Goal: Task Accomplishment & Management: Manage account settings

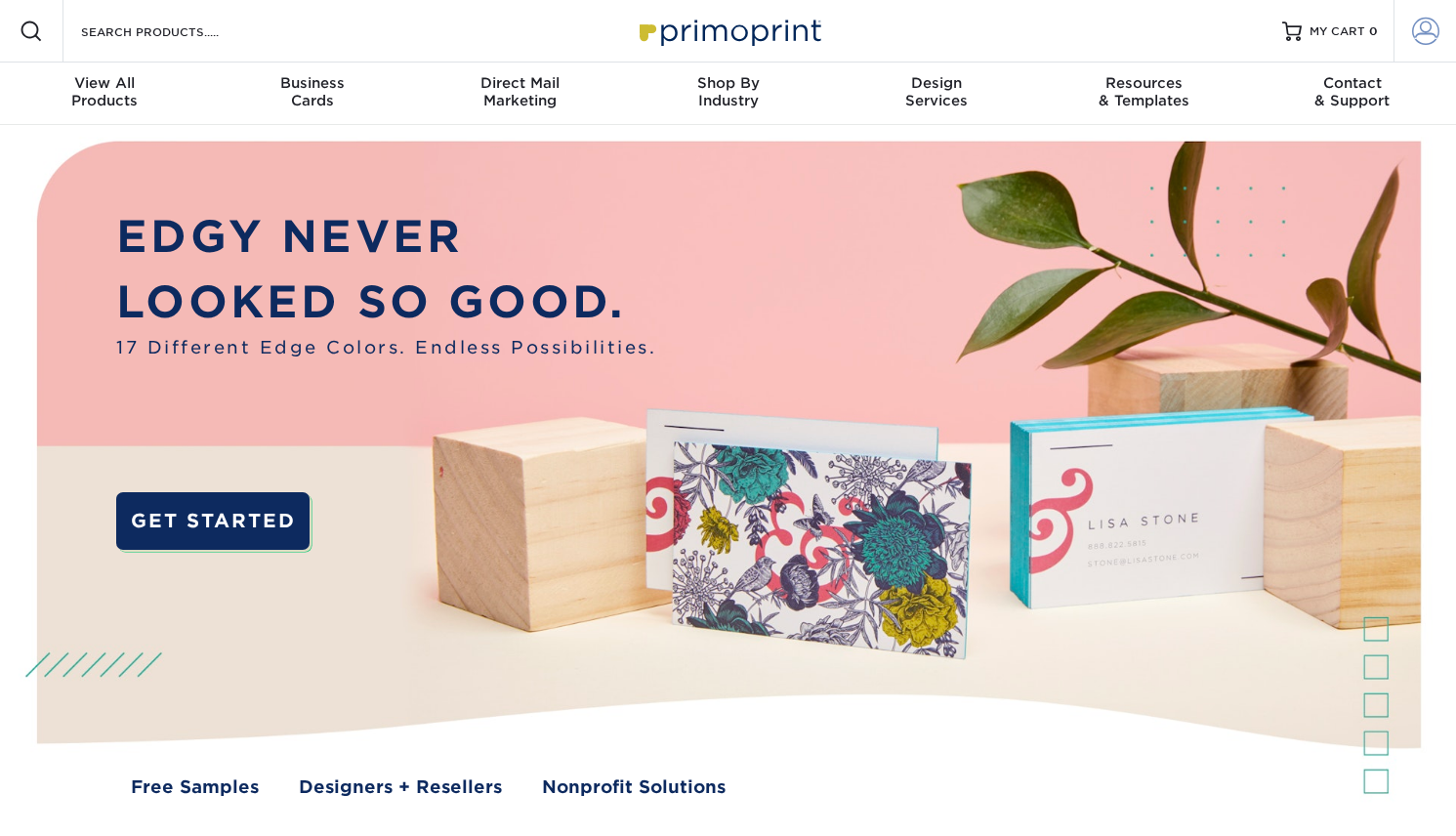
type input "[EMAIL_ADDRESS][DOMAIN_NAME]"
click at [1426, 25] on span at bounding box center [1426, 31] width 28 height 28
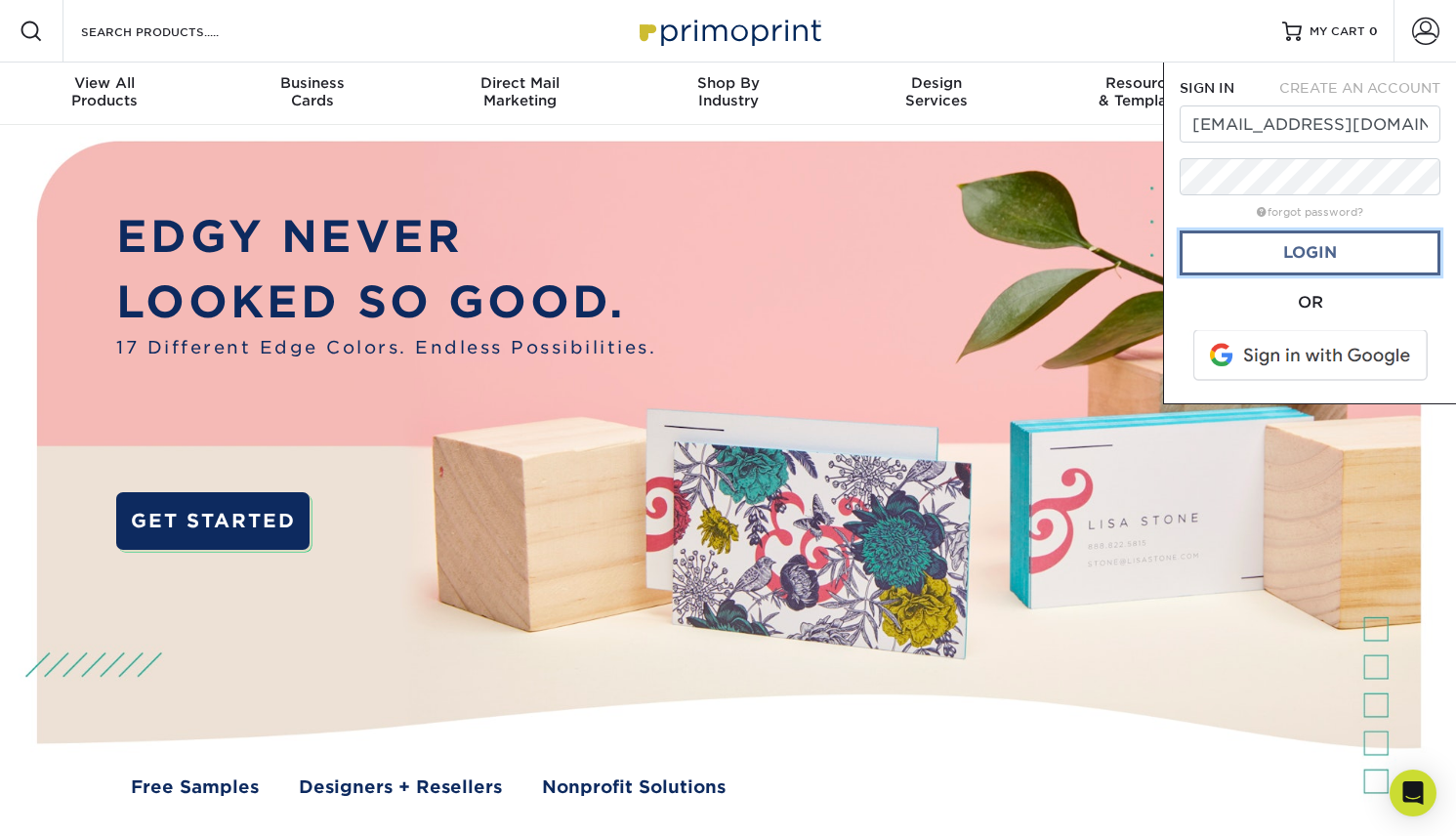
click at [1297, 248] on link "Login" at bounding box center [1309, 253] width 261 height 45
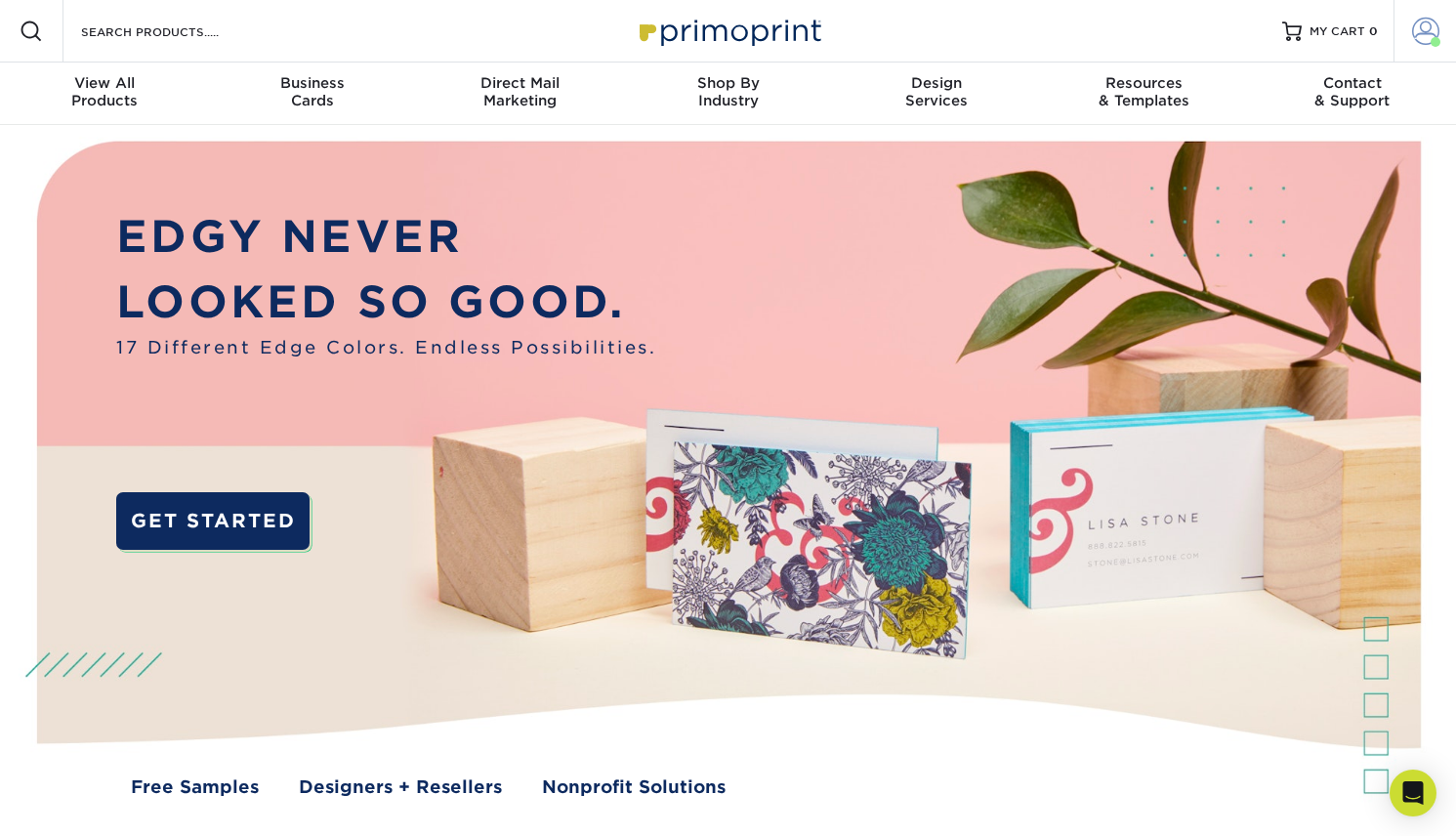
click at [1434, 33] on span at bounding box center [1426, 31] width 28 height 28
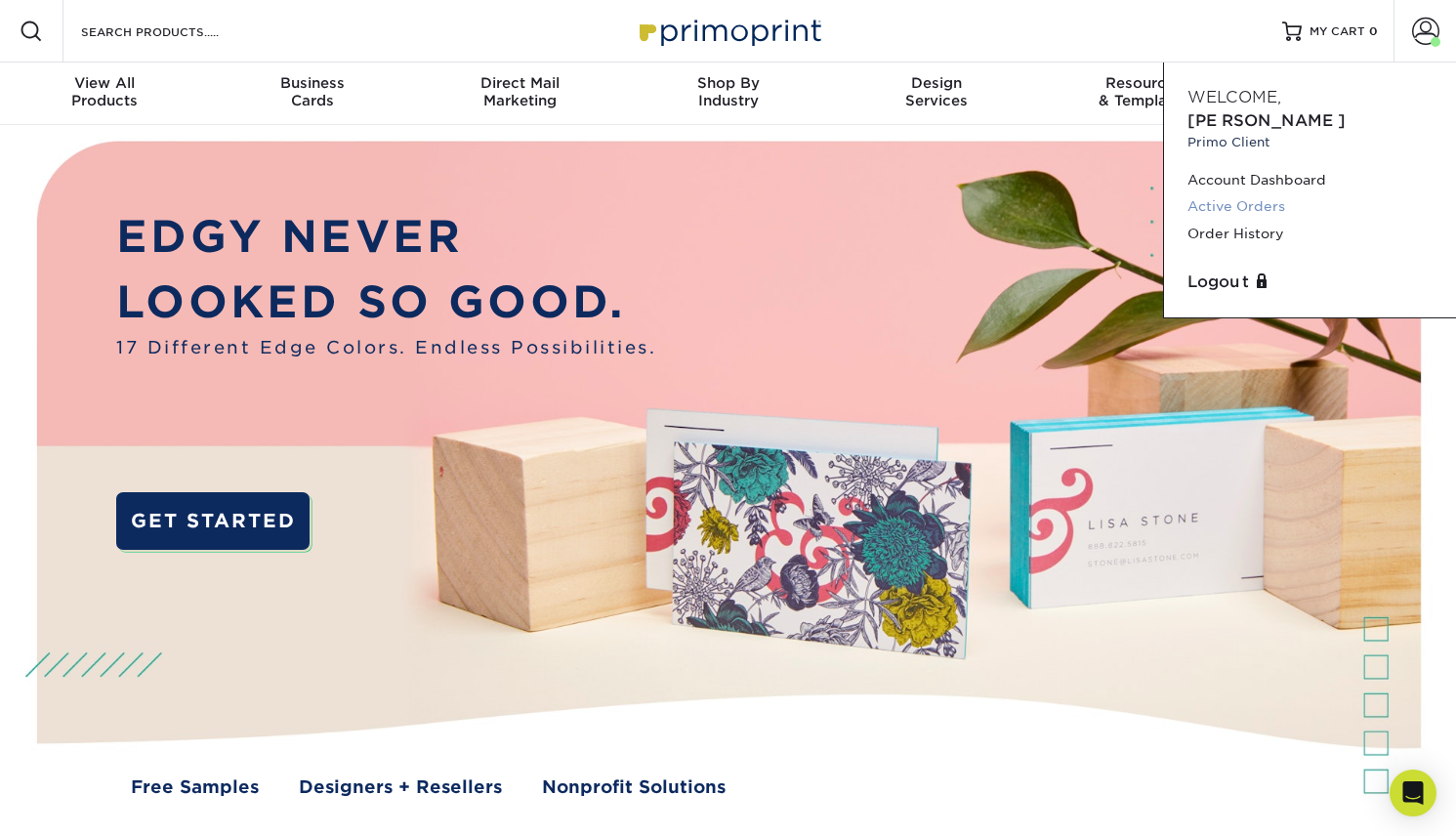
click at [1259, 194] on link "Active Orders" at bounding box center [1309, 207] width 245 height 27
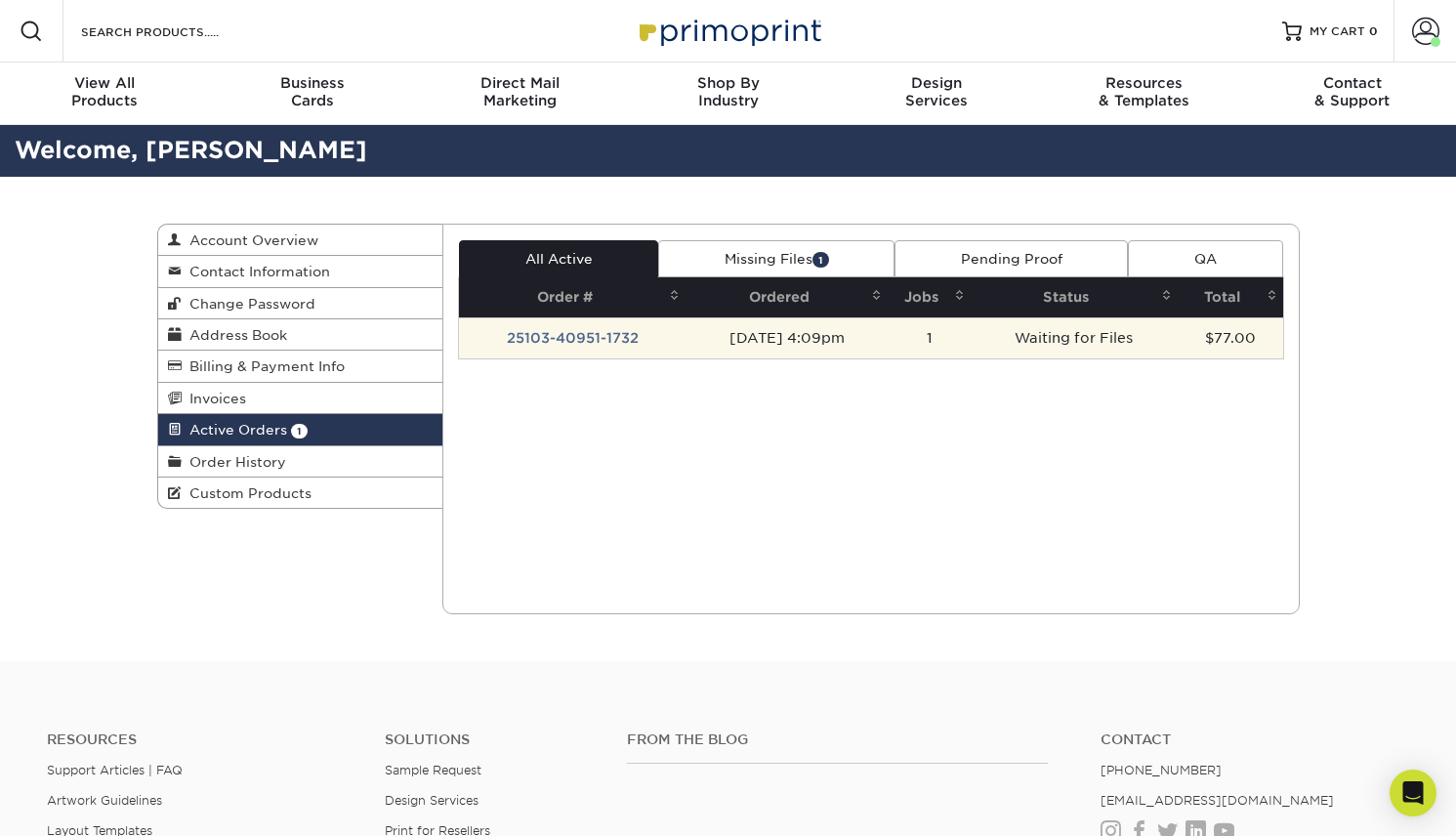
click at [1079, 341] on td "Waiting for Files" at bounding box center [1073, 338] width 206 height 41
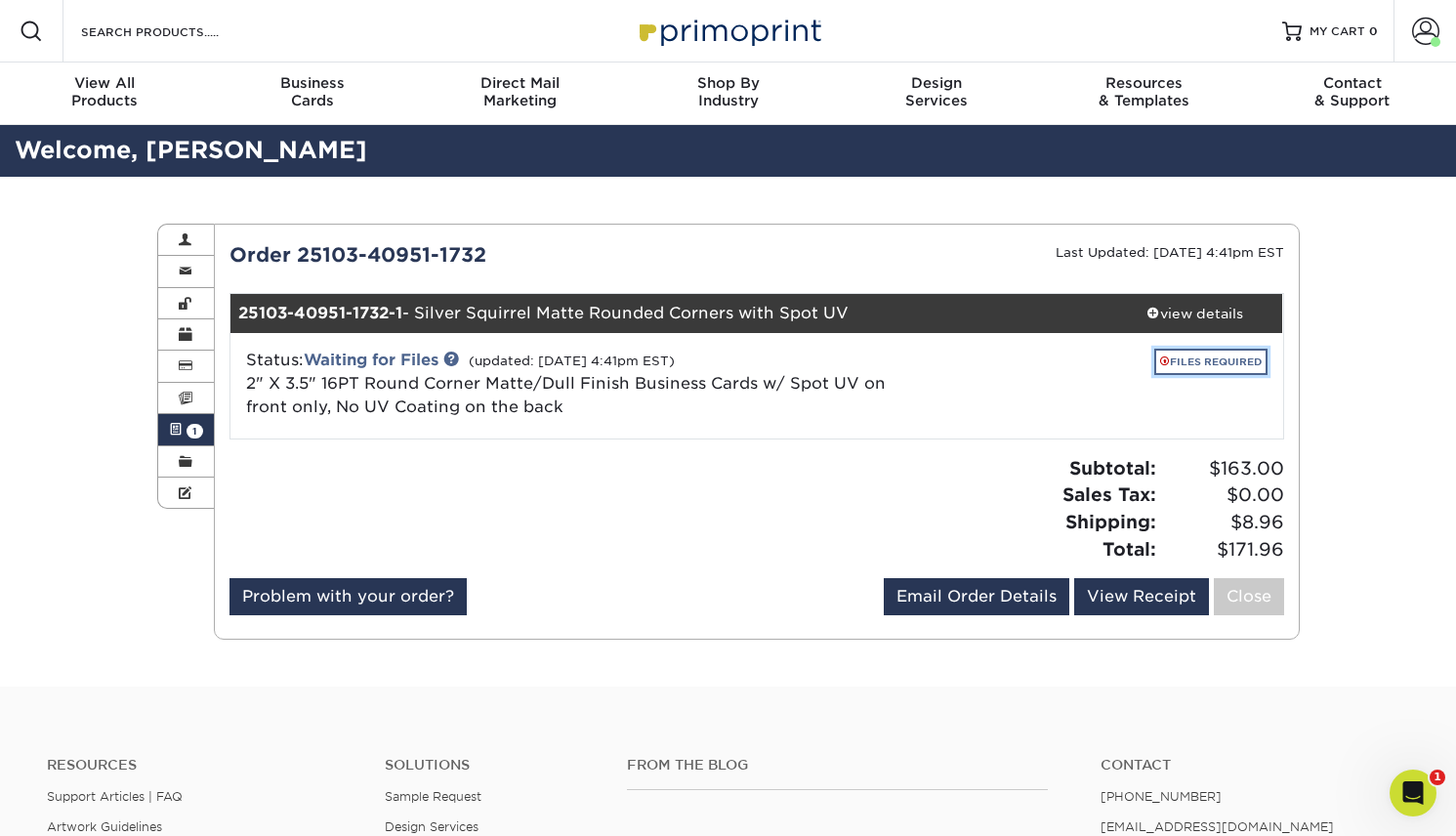
click at [1215, 361] on link "FILES REQUIRED" at bounding box center [1210, 361] width 113 height 27
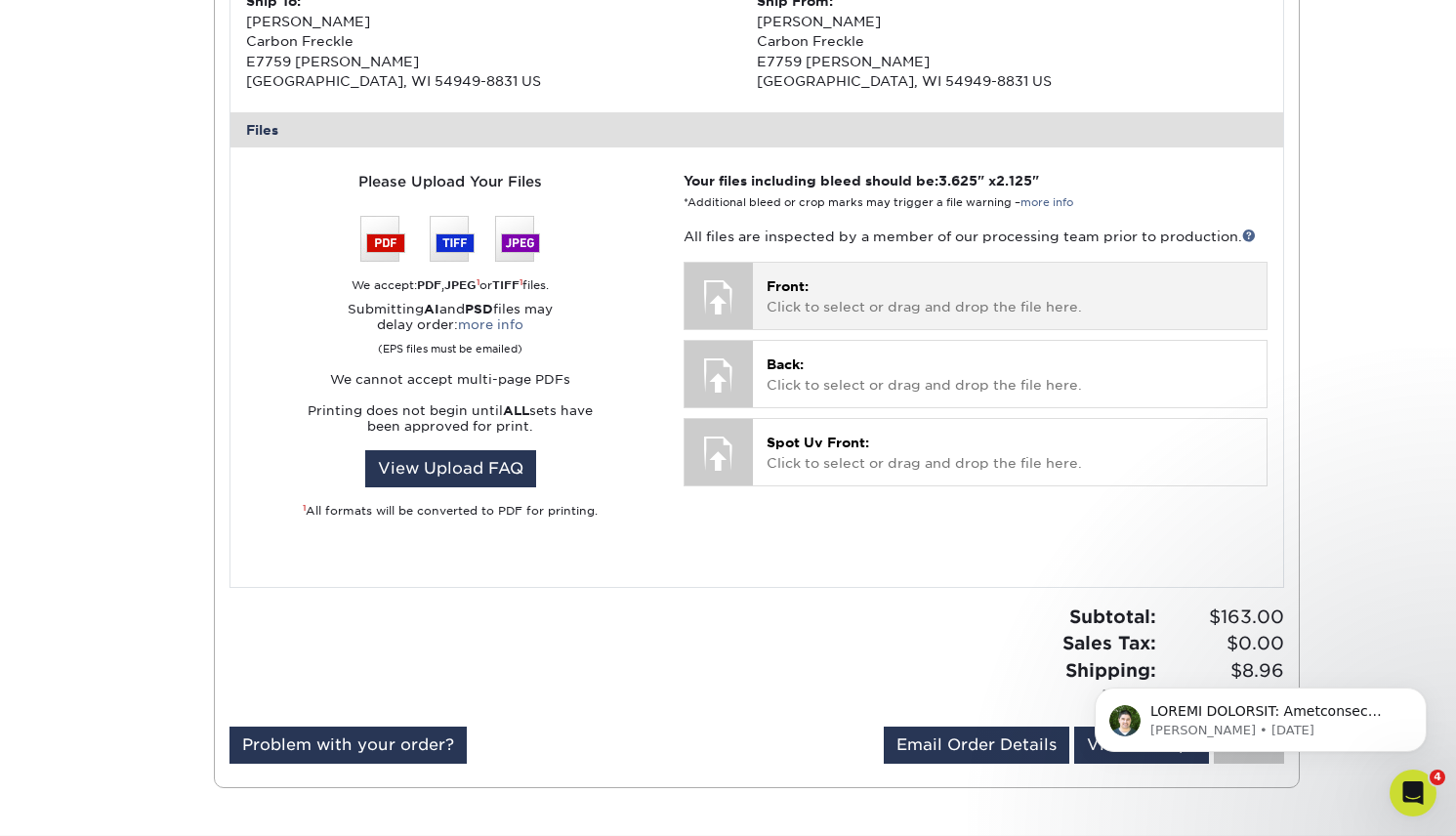
click at [868, 294] on p "Front: Click to select or drag and drop the file here." at bounding box center [1008, 296] width 485 height 40
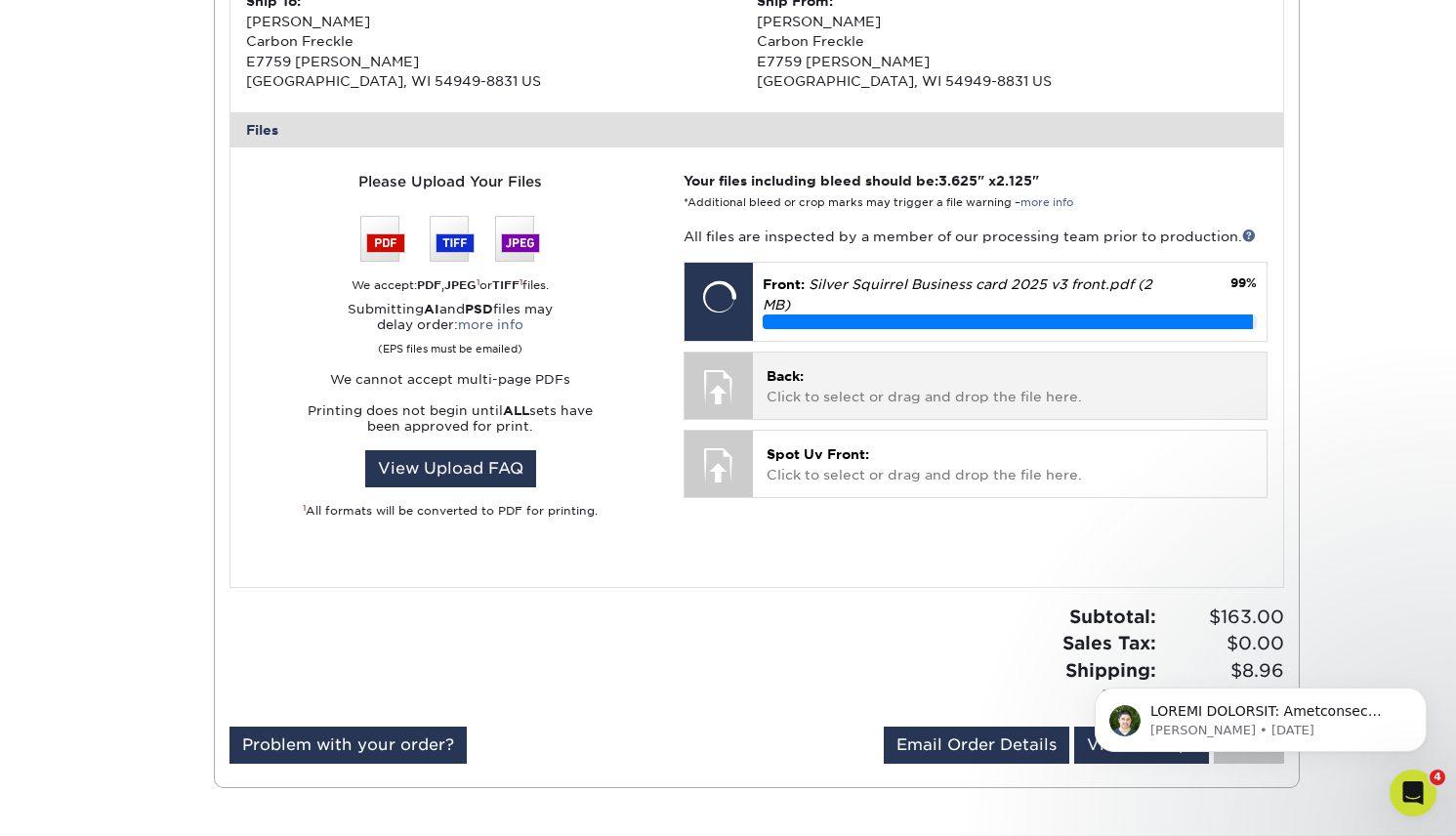
click at [954, 388] on p "Back: Click to select or drag and drop the file here." at bounding box center [1008, 386] width 485 height 40
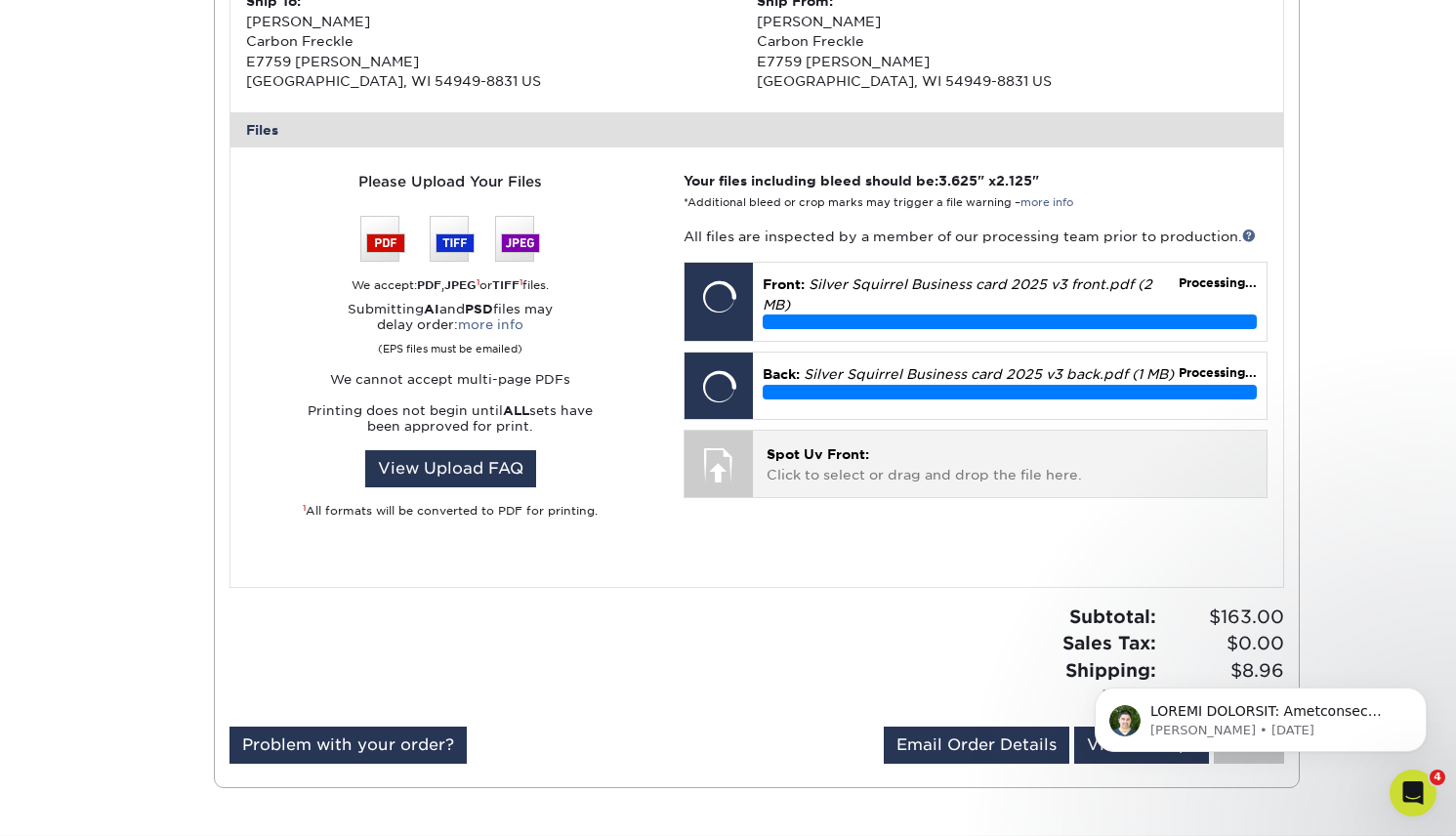
click at [895, 488] on div "Spot Uv Front: Click to select or drag and drop the file here. Choose file" at bounding box center [1008, 463] width 513 height 66
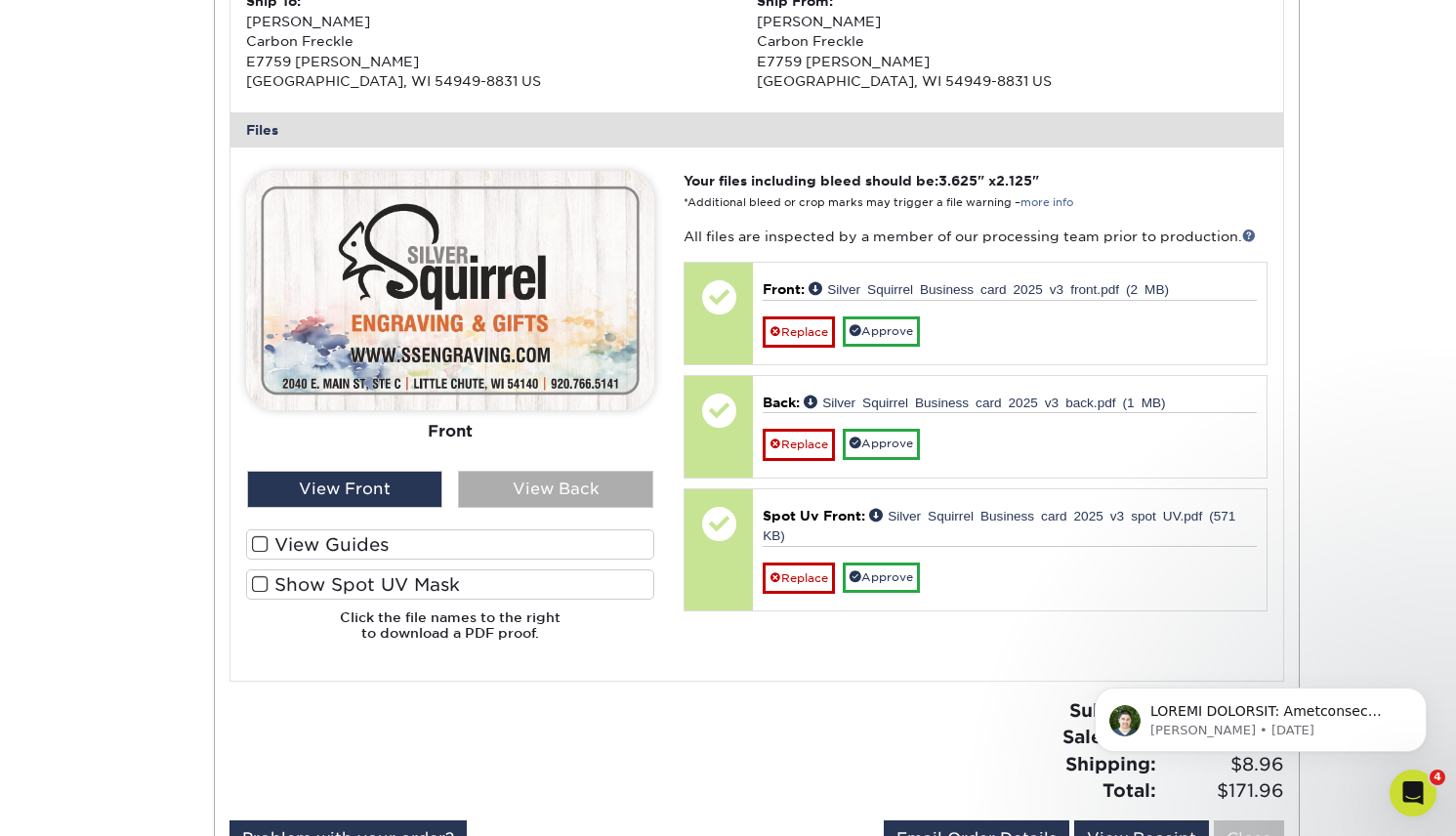
click at [557, 492] on div "View Back" at bounding box center [556, 489] width 196 height 37
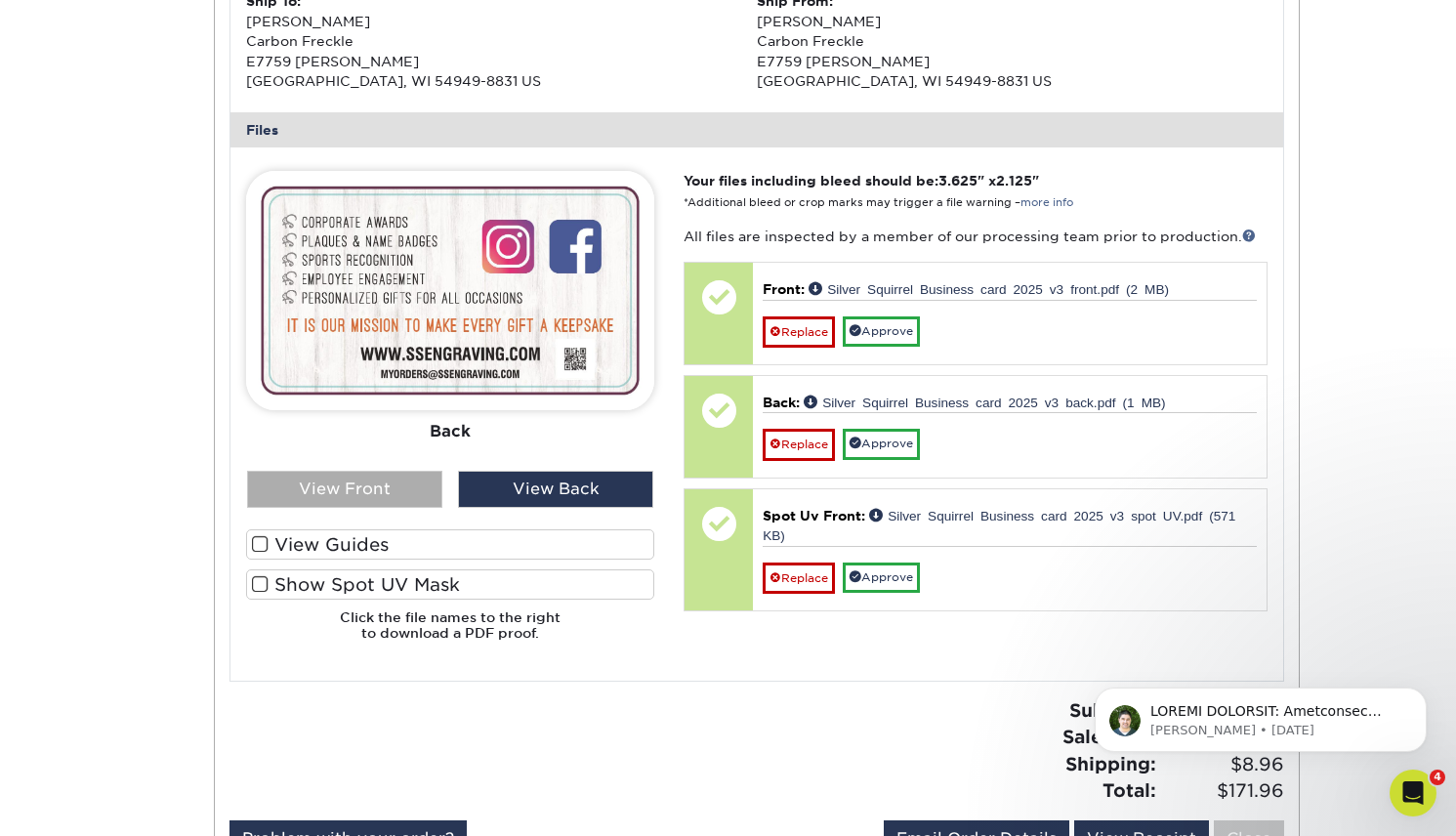
click at [411, 490] on div "View Front" at bounding box center [344, 489] width 196 height 37
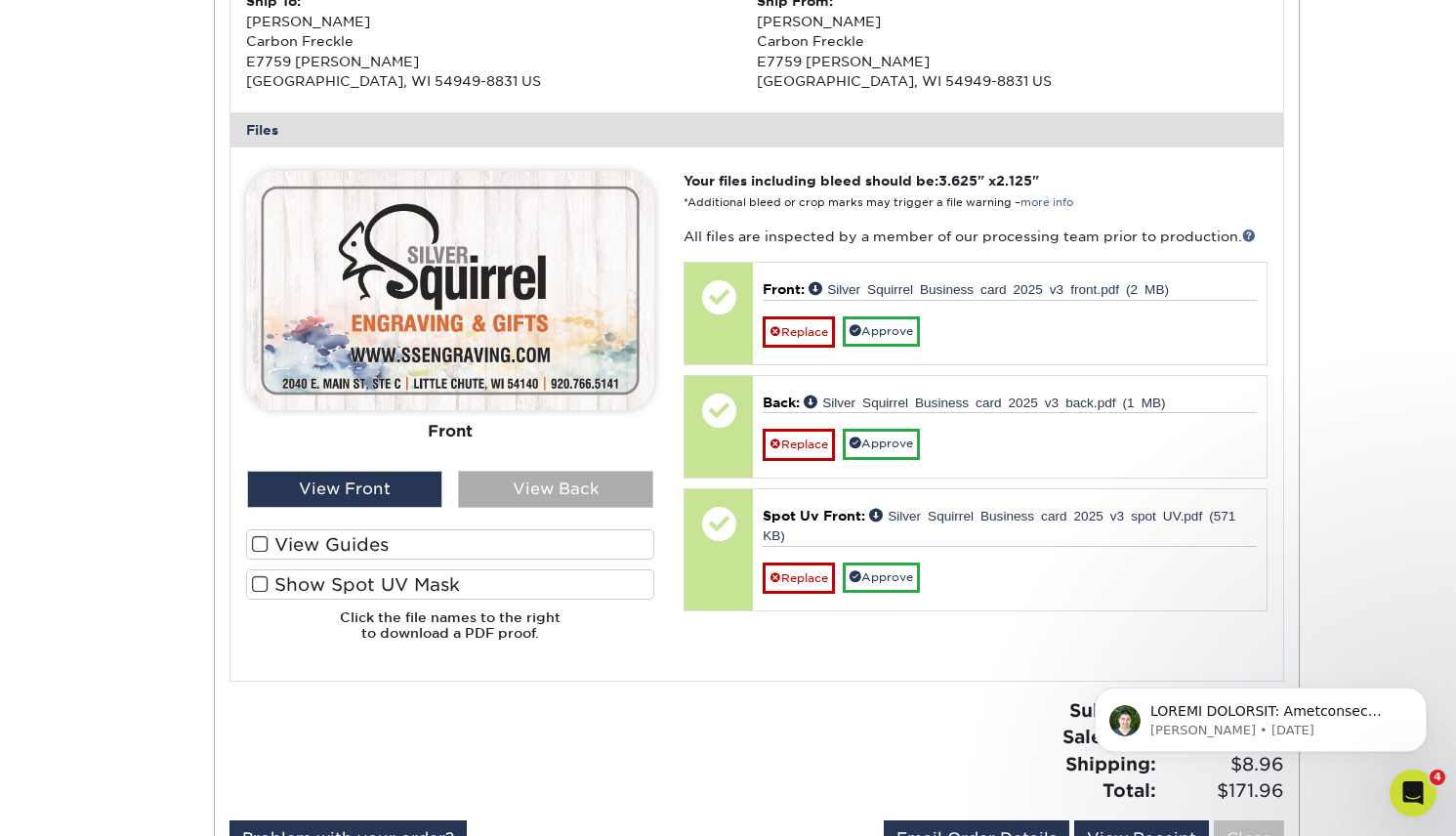
click at [509, 487] on div "View Back" at bounding box center [556, 489] width 196 height 37
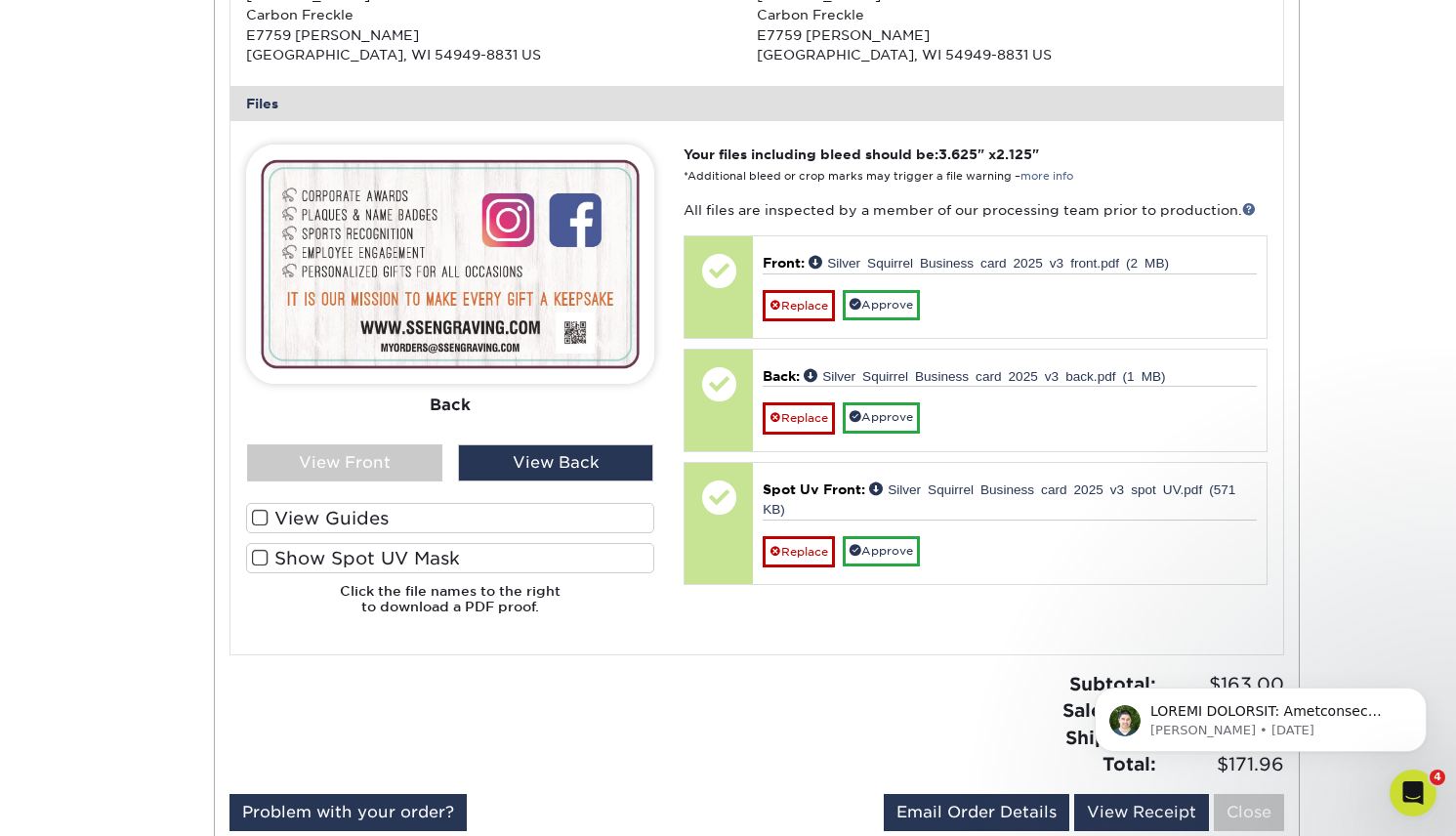
scroll to position [776, 0]
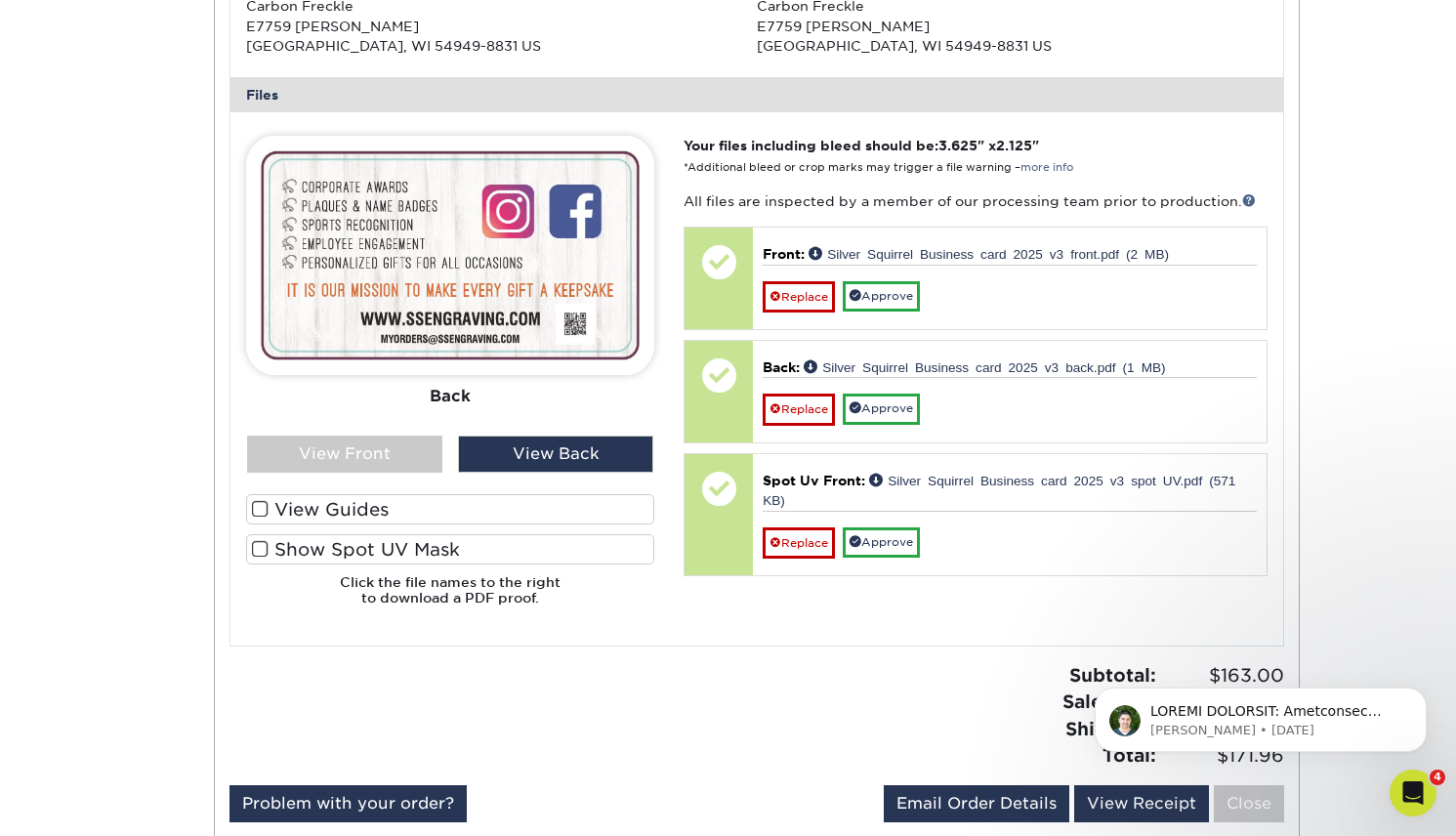
click at [463, 553] on label "Show Spot UV Mask" at bounding box center [450, 549] width 408 height 30
click at [0, 0] on input "Show Spot UV Mask" at bounding box center [0, 0] width 0 height 0
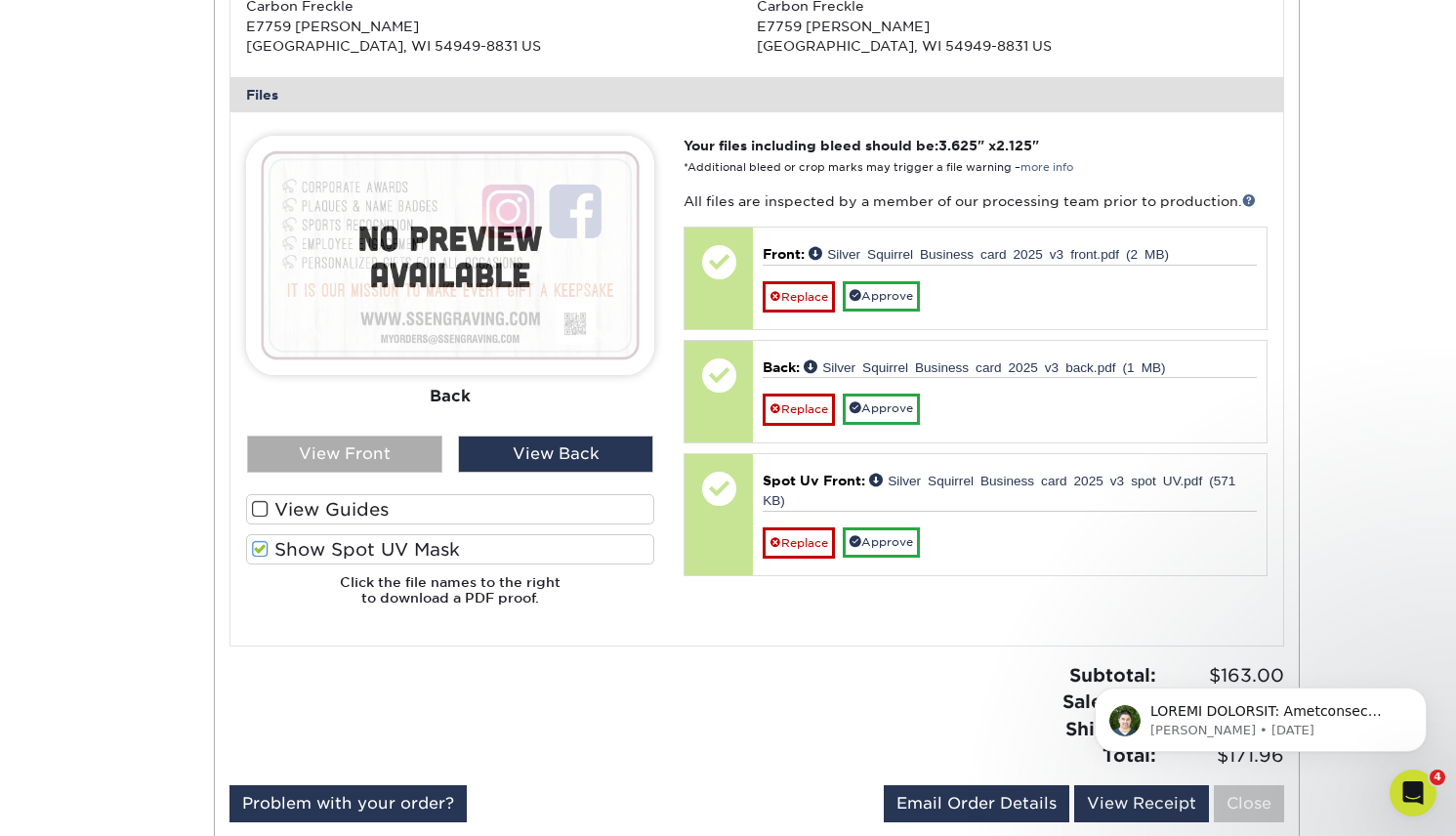
click at [368, 458] on div "View Front" at bounding box center [344, 454] width 196 height 37
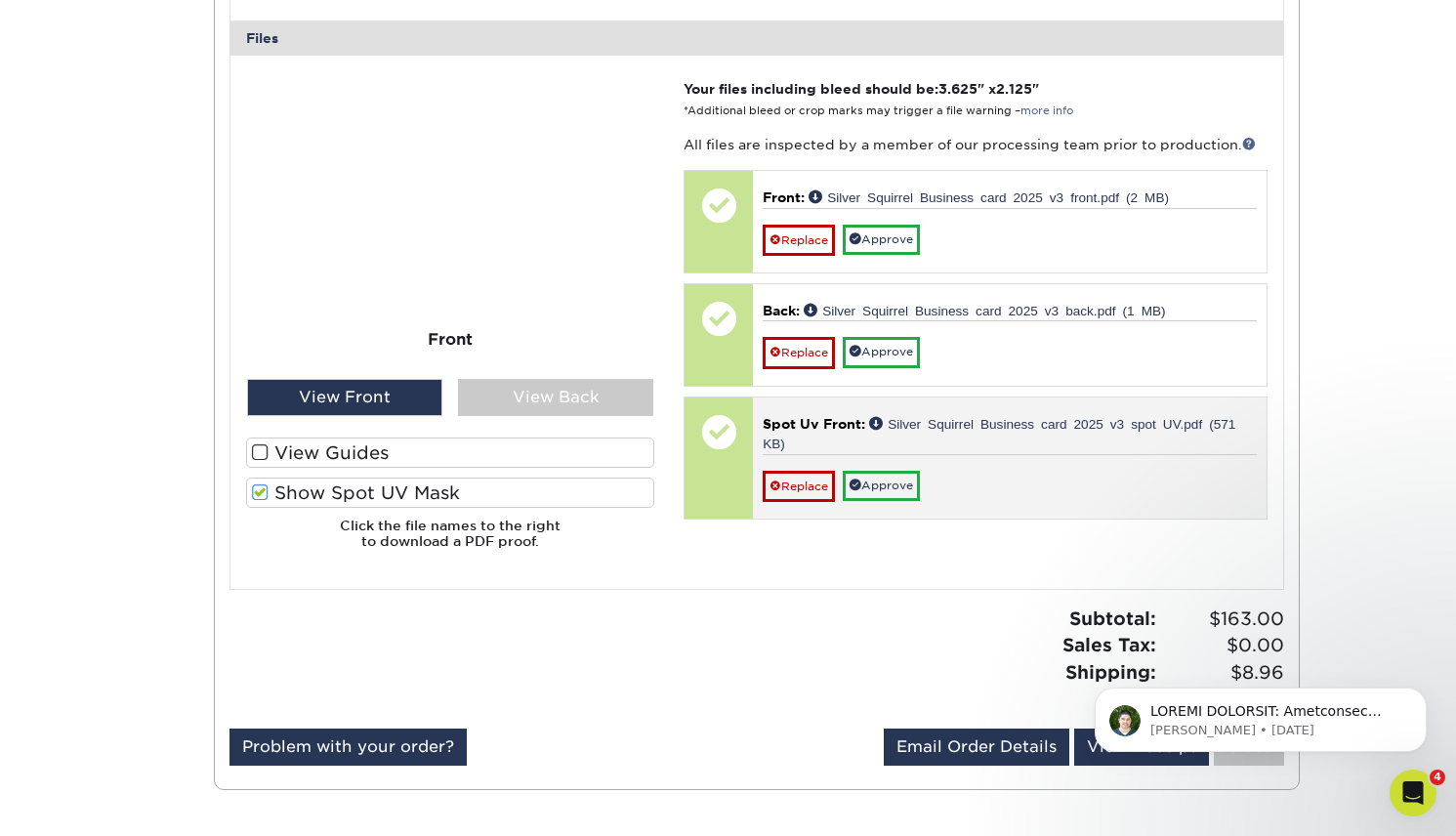
scroll to position [838, 0]
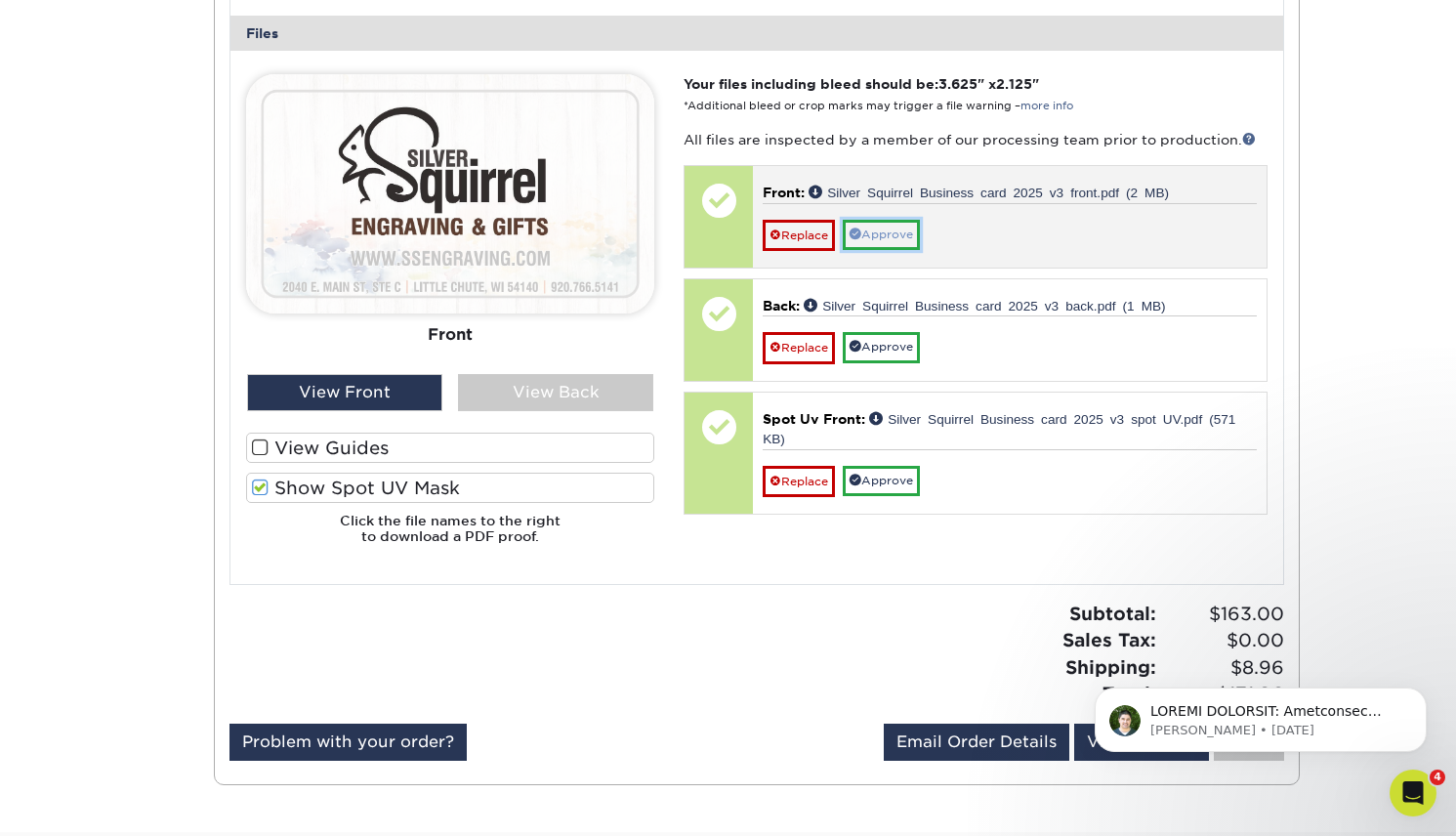
click at [890, 237] on link "Approve" at bounding box center [881, 234] width 77 height 30
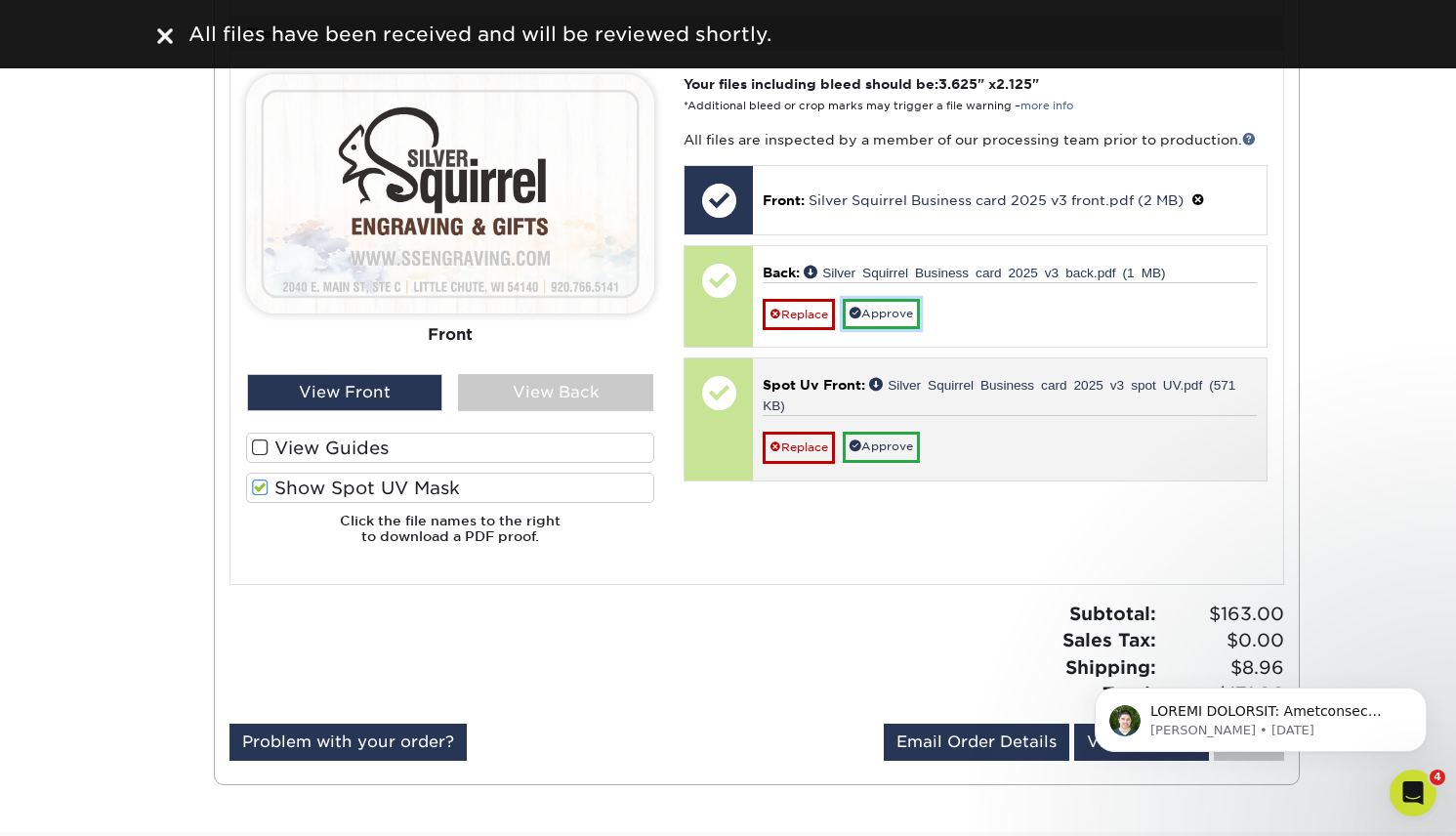
drag, startPoint x: 907, startPoint y: 313, endPoint x: 908, endPoint y: 384, distance: 71.0
click at [907, 313] on link "Approve" at bounding box center [881, 314] width 77 height 30
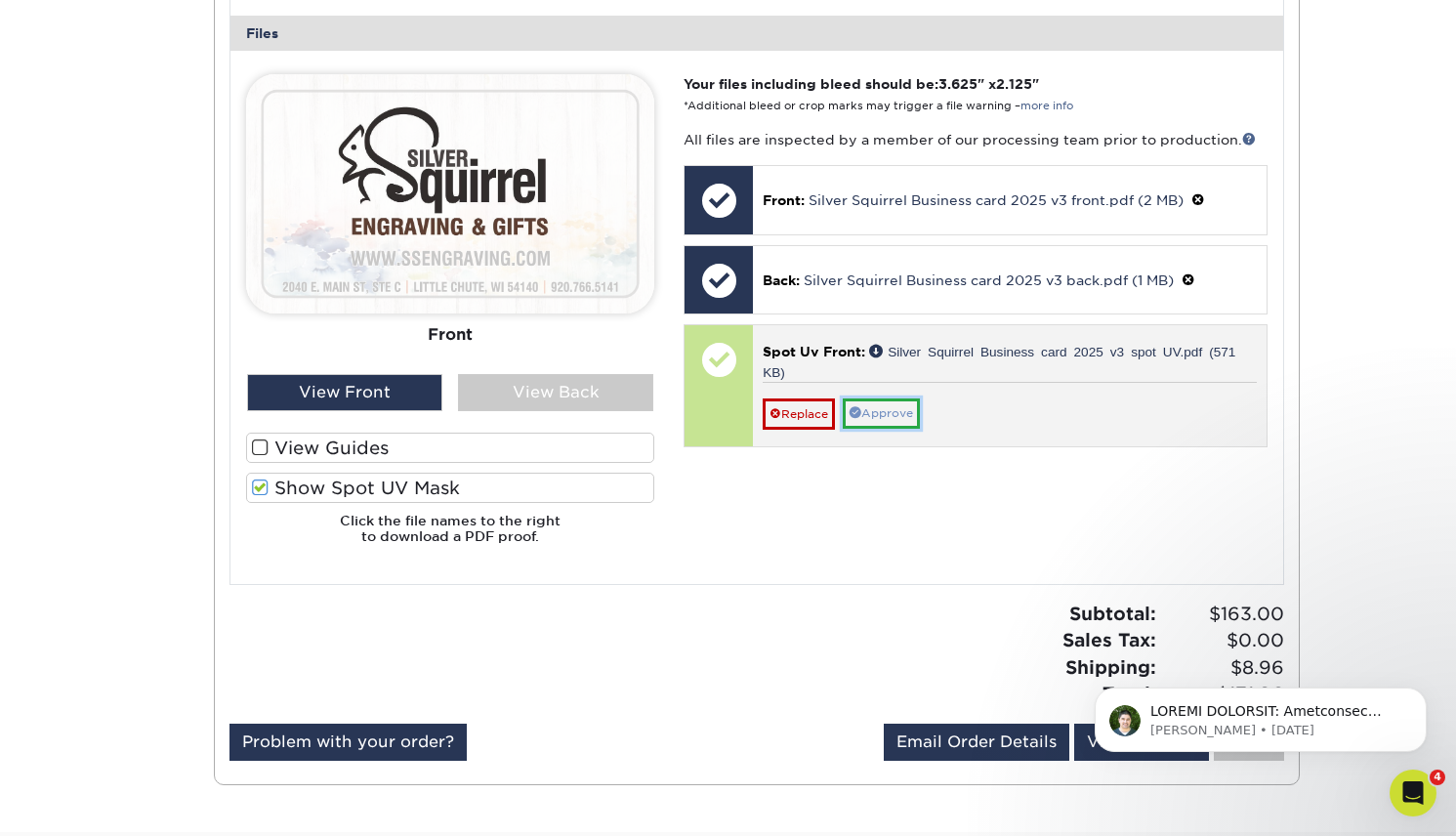
click at [905, 418] on link "Approve" at bounding box center [881, 413] width 77 height 30
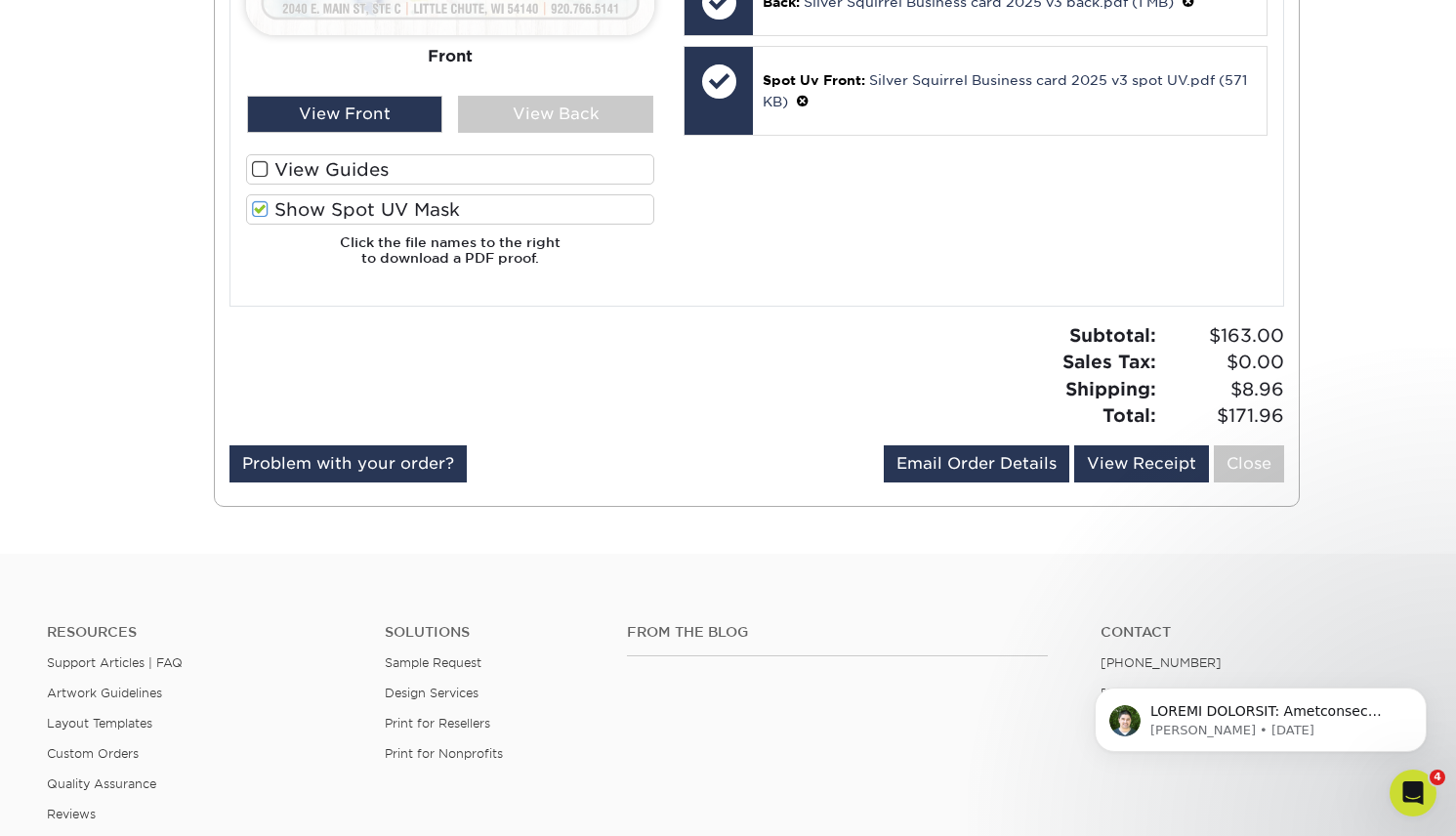
scroll to position [1119, 0]
